Goal: Submit feedback/report problem

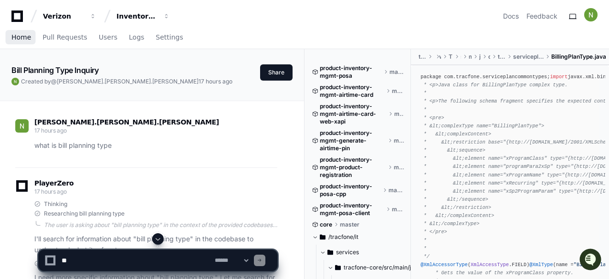
click at [20, 39] on span "Home" at bounding box center [21, 37] width 20 height 6
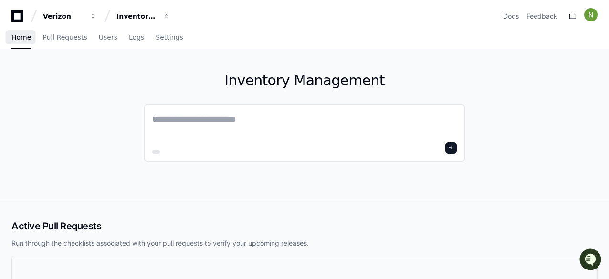
click at [193, 118] on textarea at bounding box center [304, 126] width 305 height 27
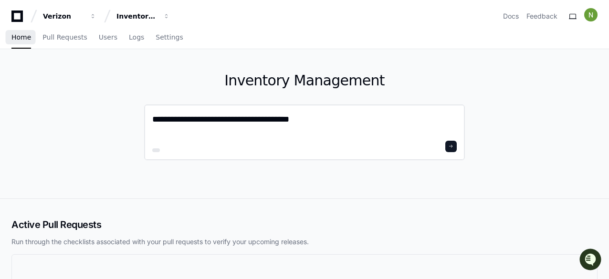
type textarea "**********"
